Goal: Task Accomplishment & Management: Manage account settings

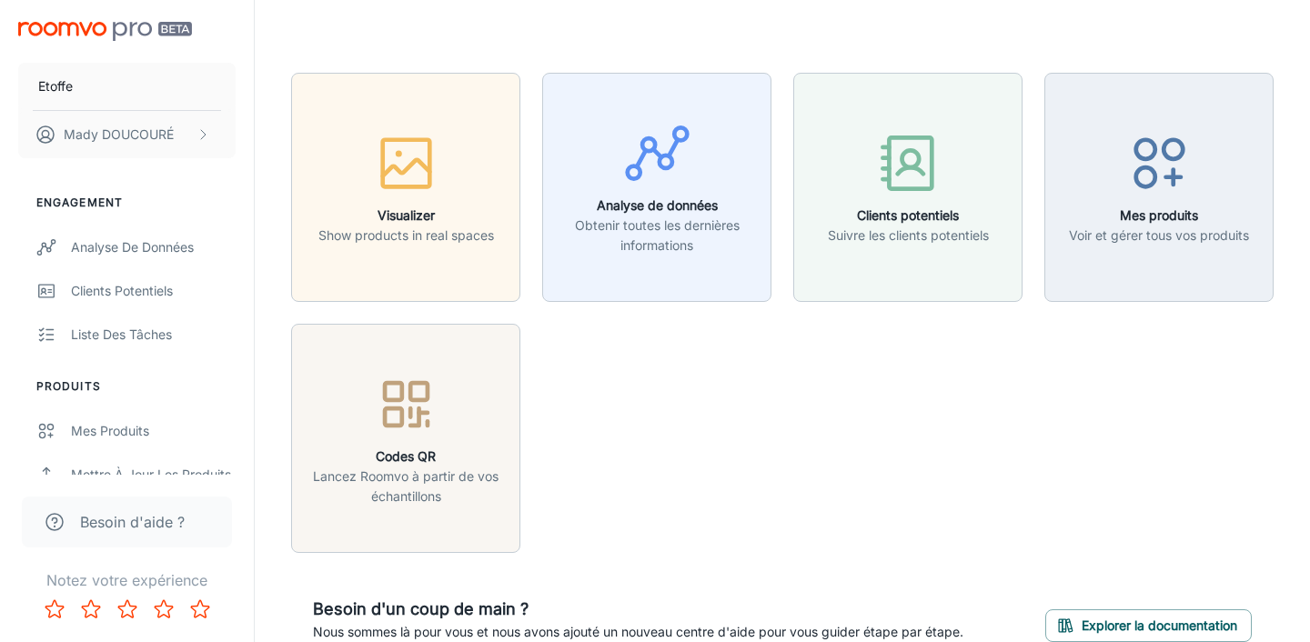
click at [639, 382] on div "Visualizer Show products in real spaces Analyse de données Obtenir toutes les d…" at bounding box center [771, 302] width 1004 height 502
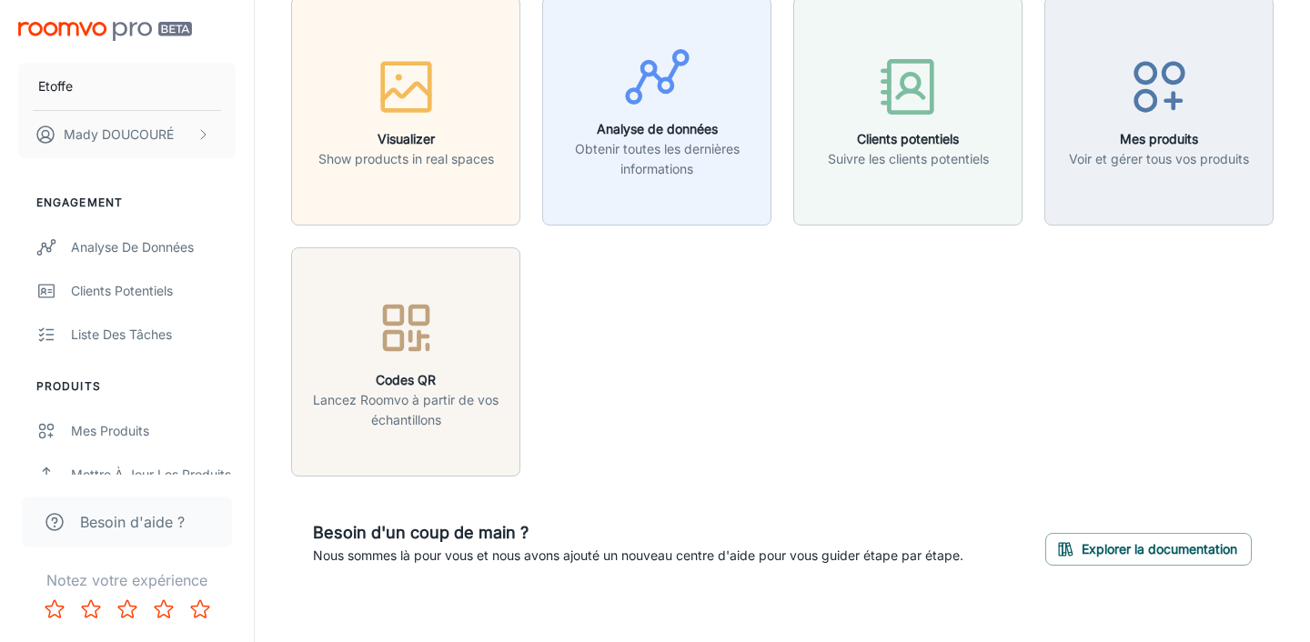
scroll to position [95, 0]
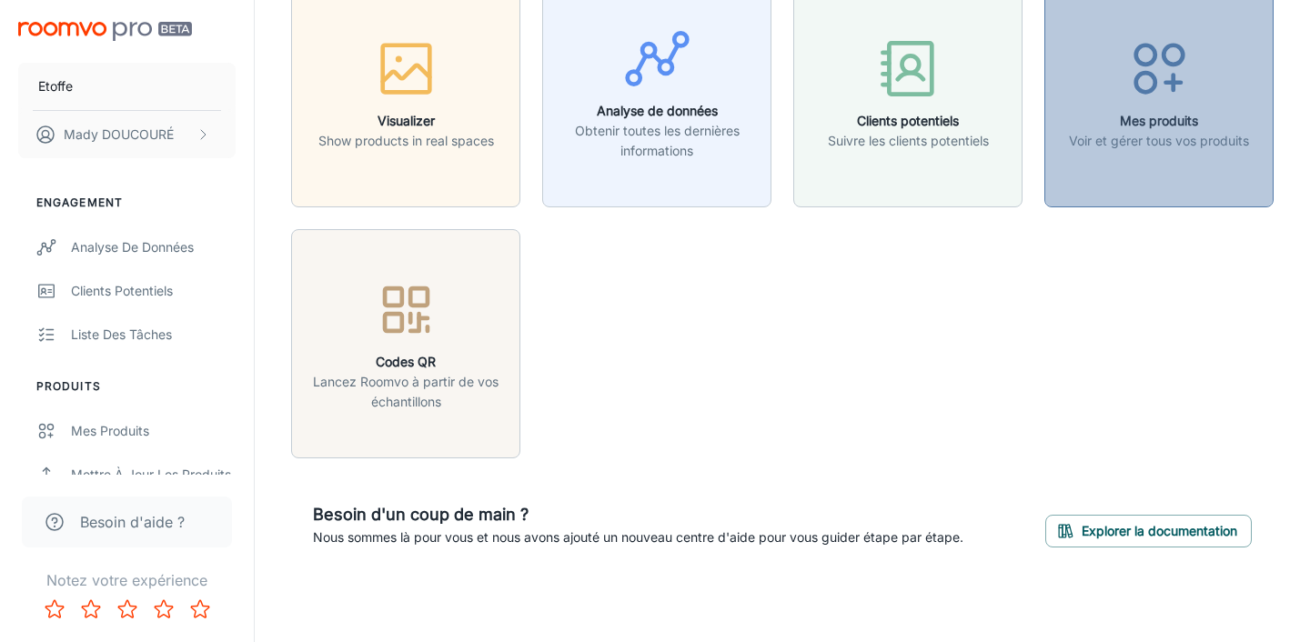
click at [1135, 76] on circle "button" at bounding box center [1144, 82] width 19 height 19
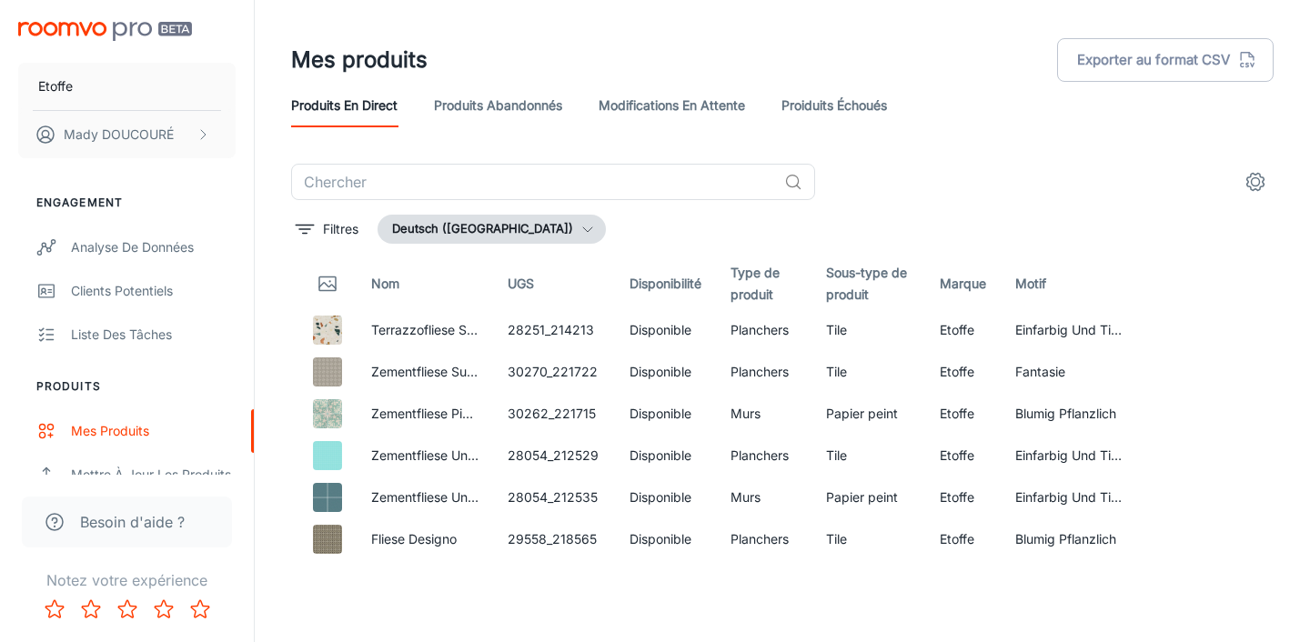
click at [475, 235] on button "Deutsch ([GEOGRAPHIC_DATA])" at bounding box center [491, 229] width 228 height 29
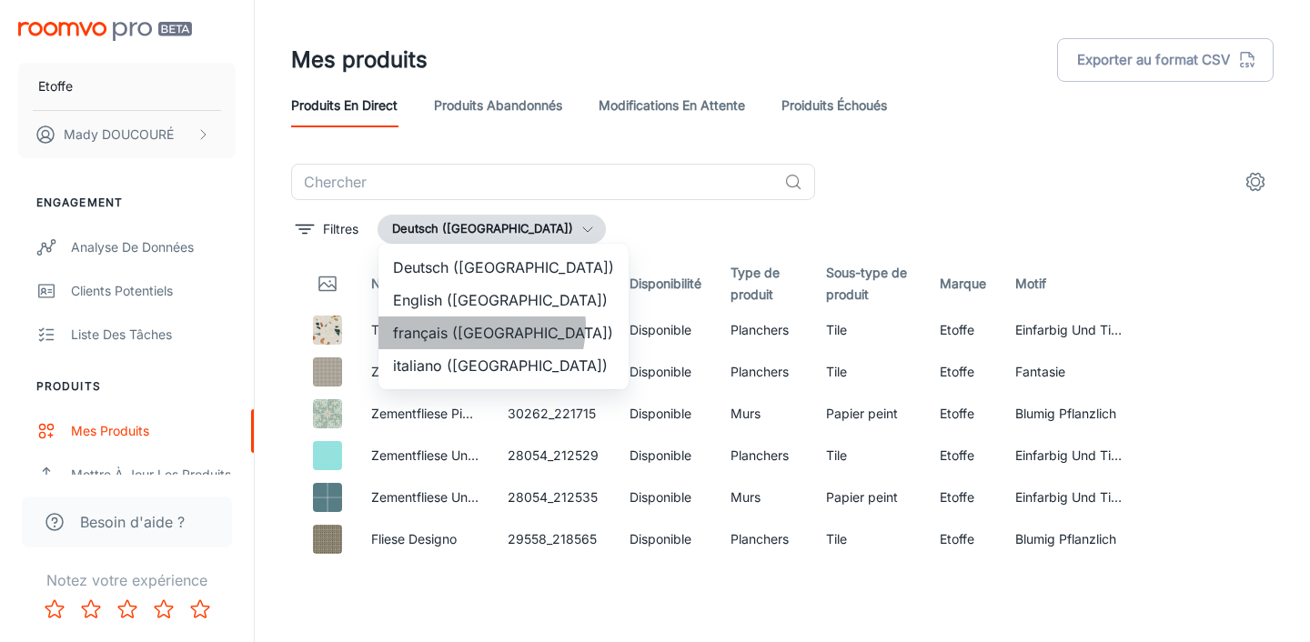
click at [477, 326] on li "français ([GEOGRAPHIC_DATA])" at bounding box center [503, 332] width 250 height 33
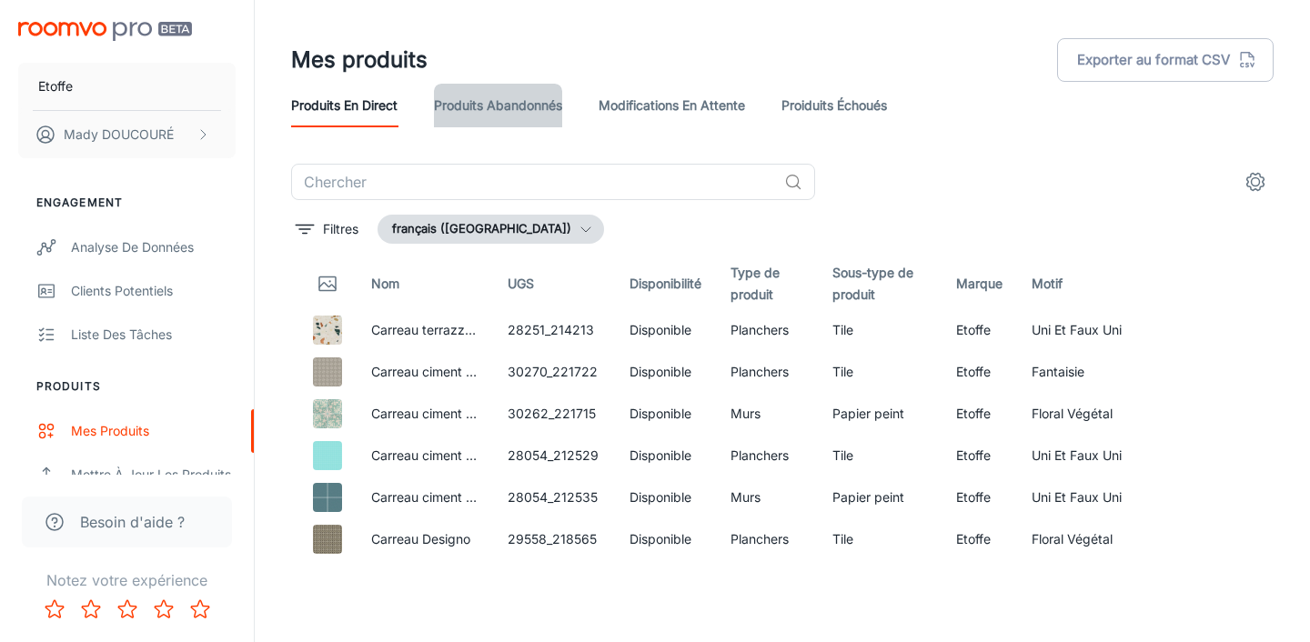
click at [479, 105] on link "Produits abandonnés" at bounding box center [498, 106] width 128 height 44
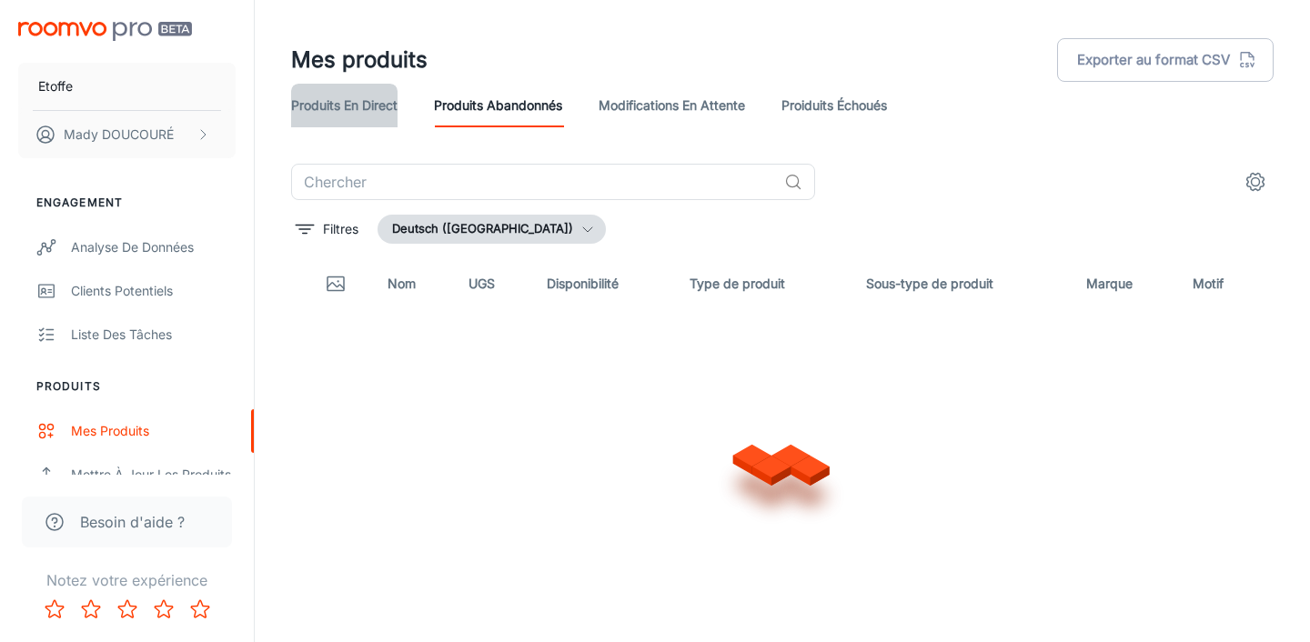
click at [354, 104] on link "Produits en direct" at bounding box center [344, 106] width 106 height 44
